Goal: Obtain resource: Download file/media

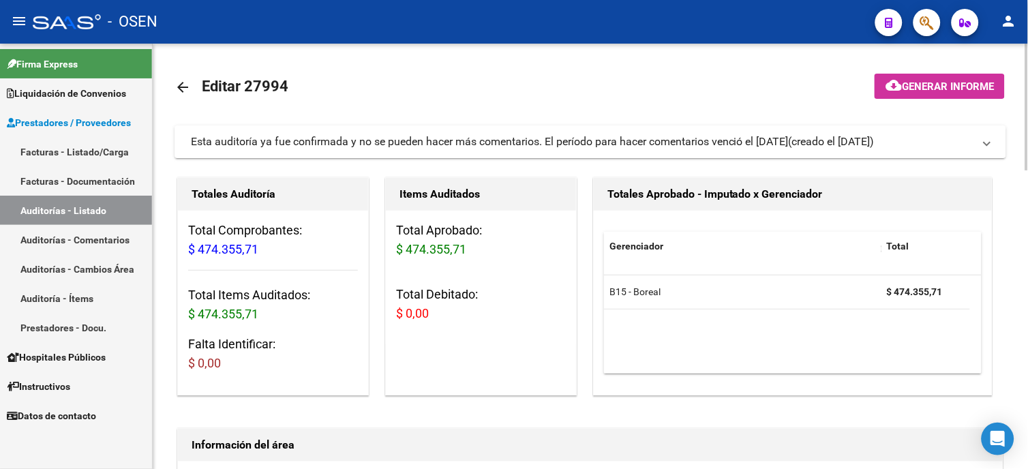
click at [189, 85] on mat-icon "arrow_back" at bounding box center [183, 87] width 16 height 16
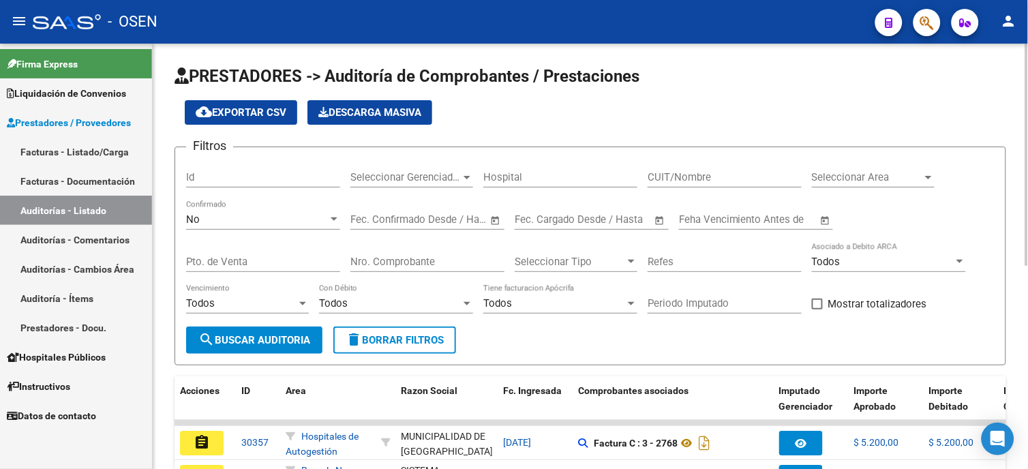
click at [251, 218] on div "No" at bounding box center [257, 219] width 142 height 12
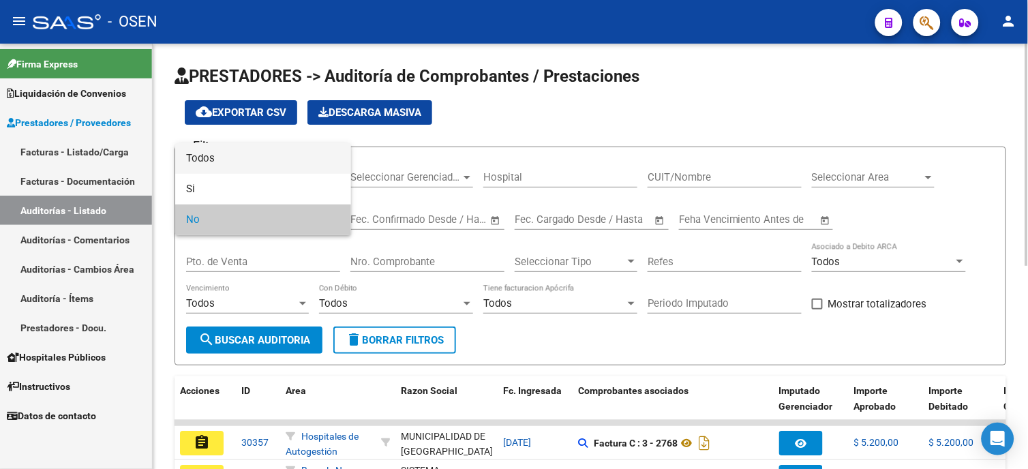
click at [266, 161] on span "Todos" at bounding box center [263, 158] width 154 height 31
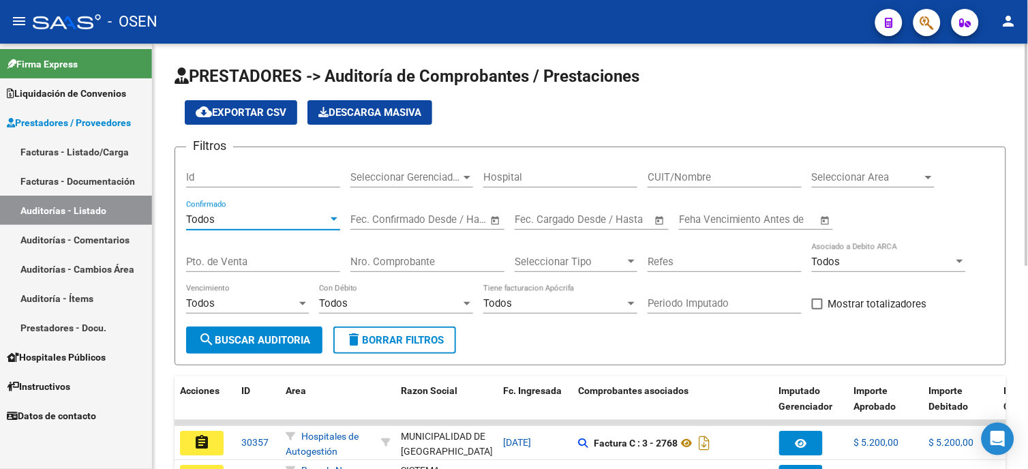
click at [397, 262] on input "Nro. Comprobante" at bounding box center [427, 262] width 154 height 12
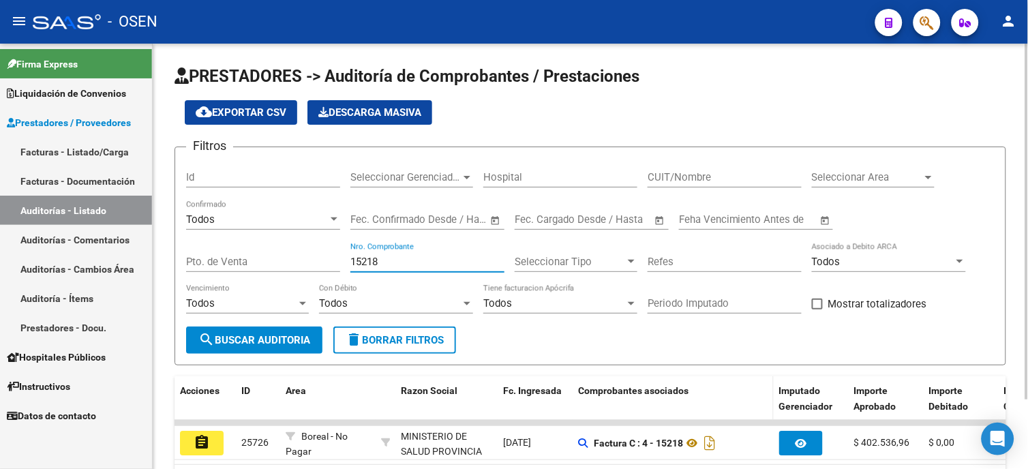
type input "15218"
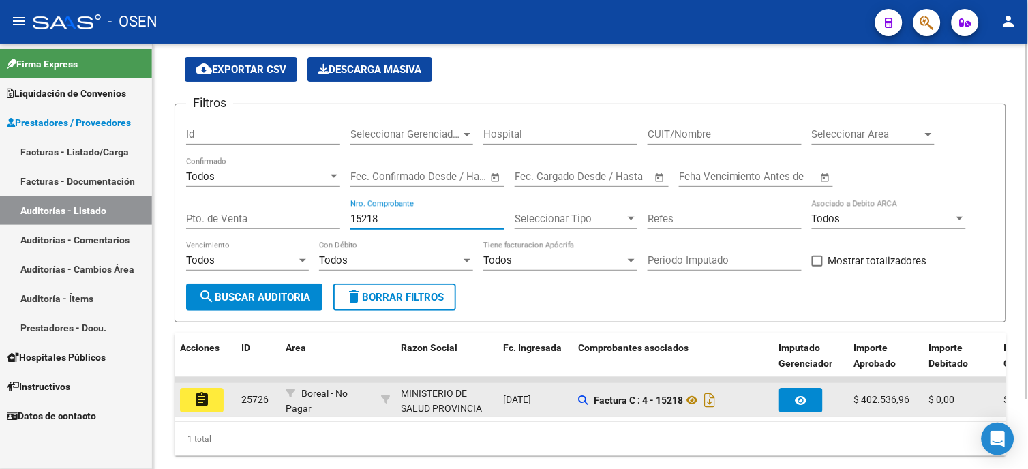
scroll to position [85, 0]
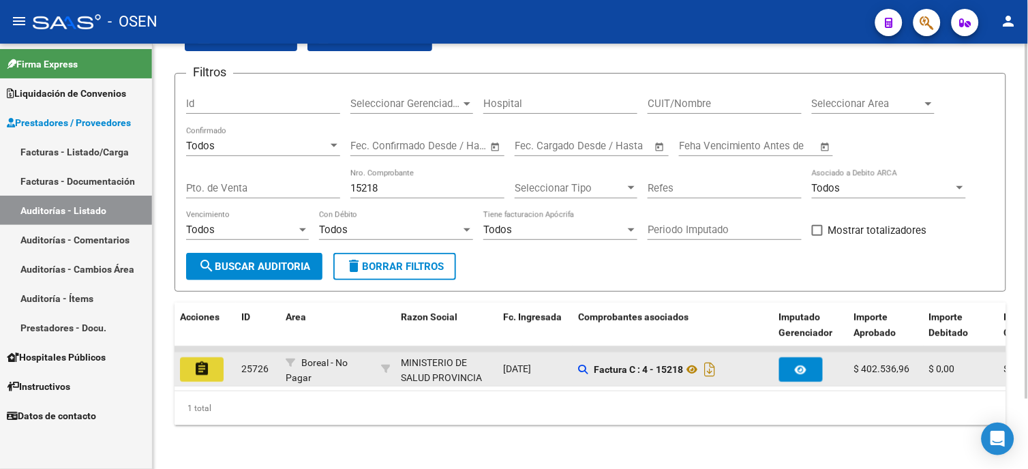
click at [205, 361] on mat-icon "assignment" at bounding box center [202, 369] width 16 height 16
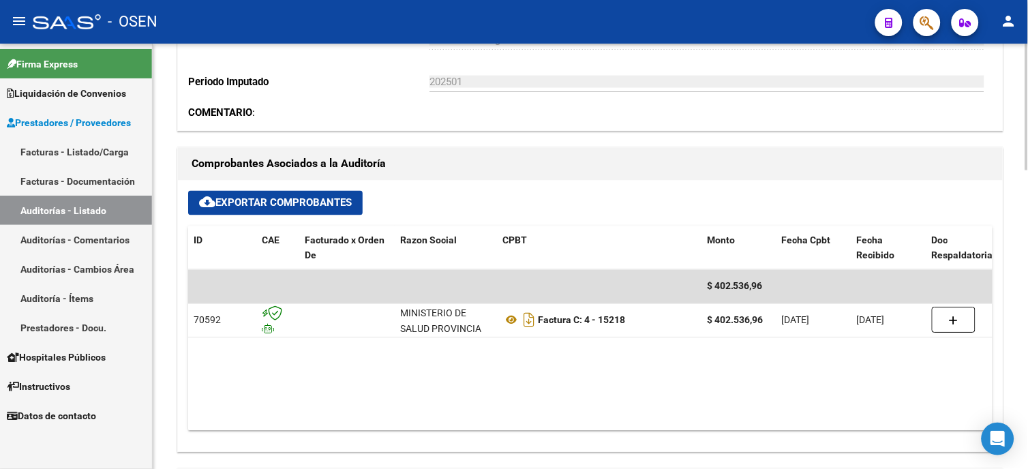
scroll to position [530, 0]
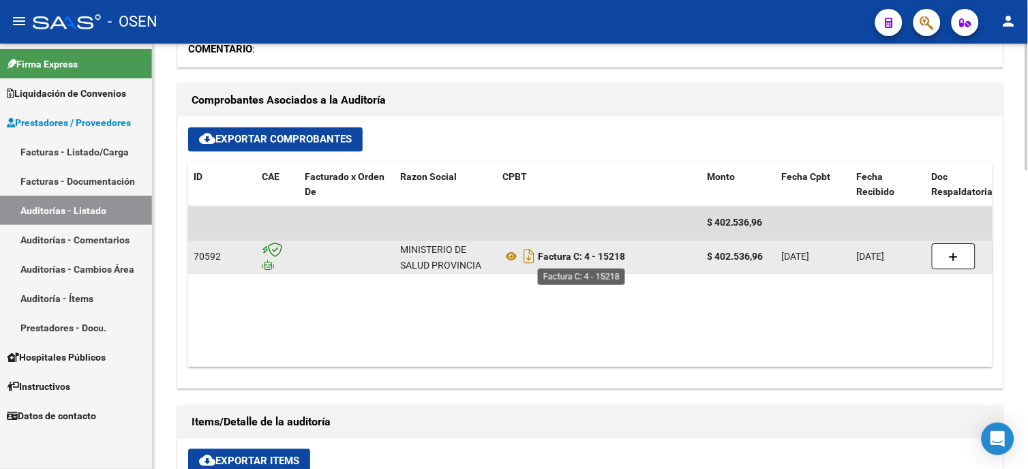
click at [539, 259] on strong "Factura C: 4 - 15218" at bounding box center [581, 257] width 87 height 11
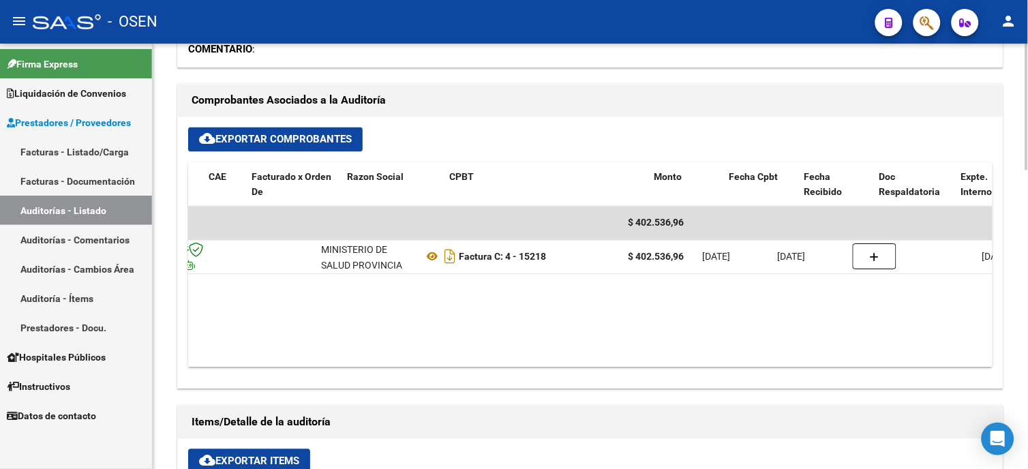
scroll to position [0, 32]
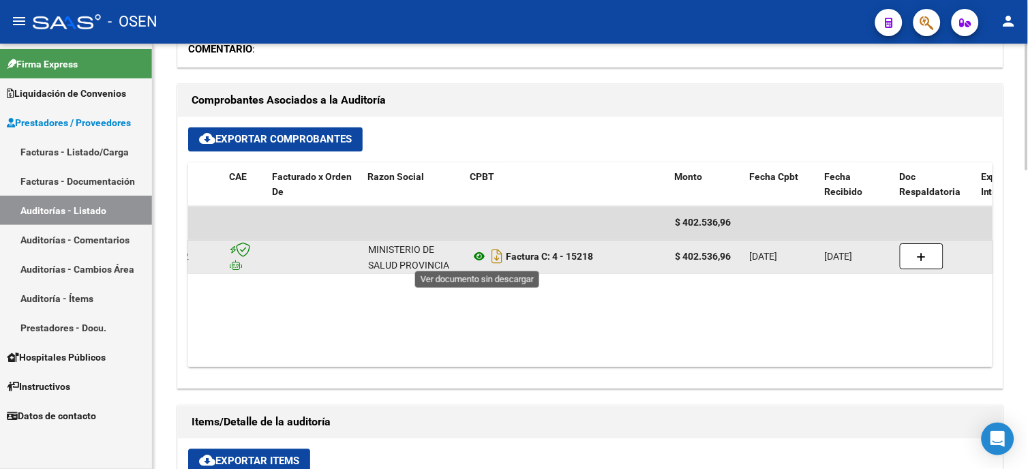
click at [481, 255] on icon at bounding box center [479, 257] width 18 height 16
